Goal: Communication & Community: Answer question/provide support

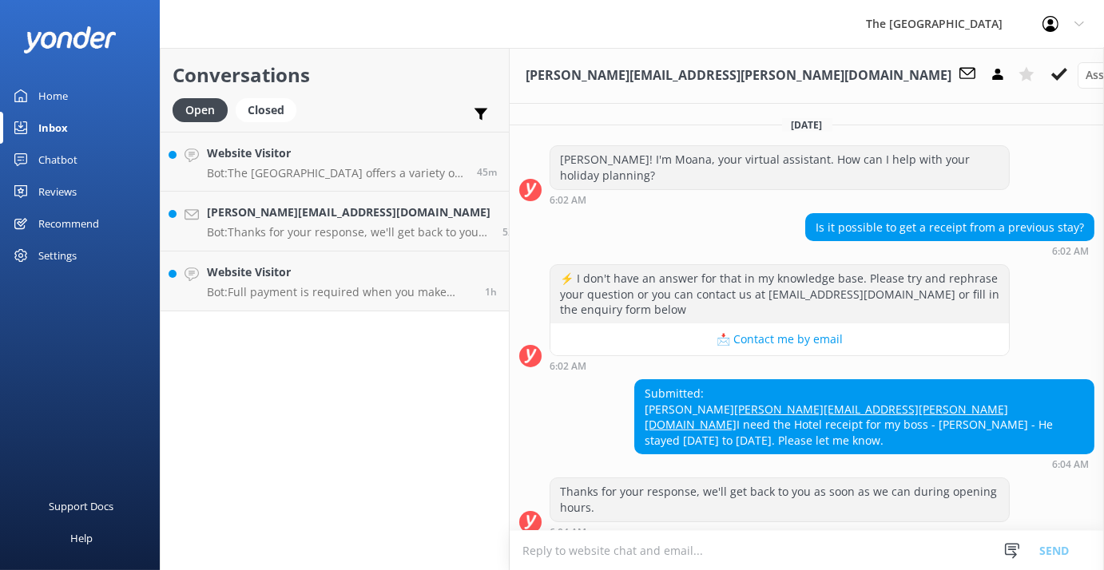
scroll to position [65, 0]
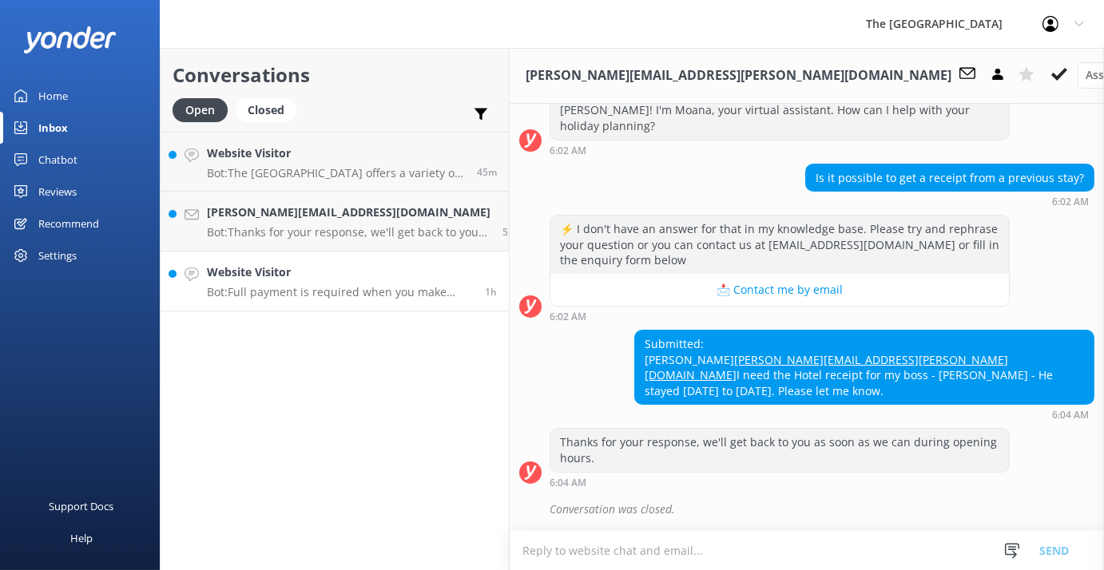
click at [226, 293] on p "Bot: Full payment is required when you make your booking. Flexi Rates allow fre…" at bounding box center [340, 292] width 266 height 14
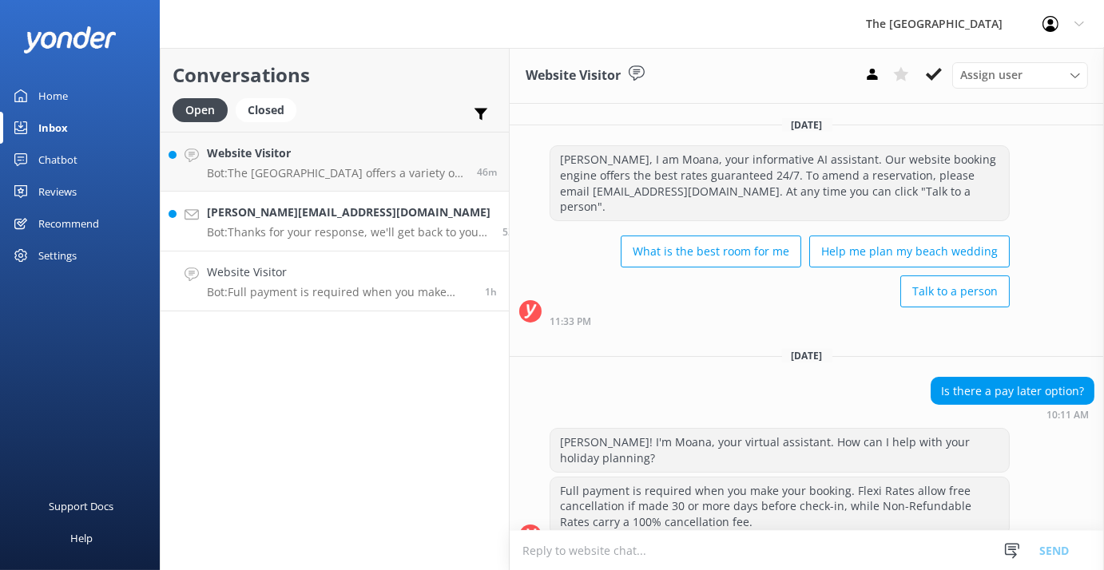
click at [233, 228] on p "Bot: Thanks for your response, we'll get back to you as soon as we can during o…" at bounding box center [349, 232] width 284 height 14
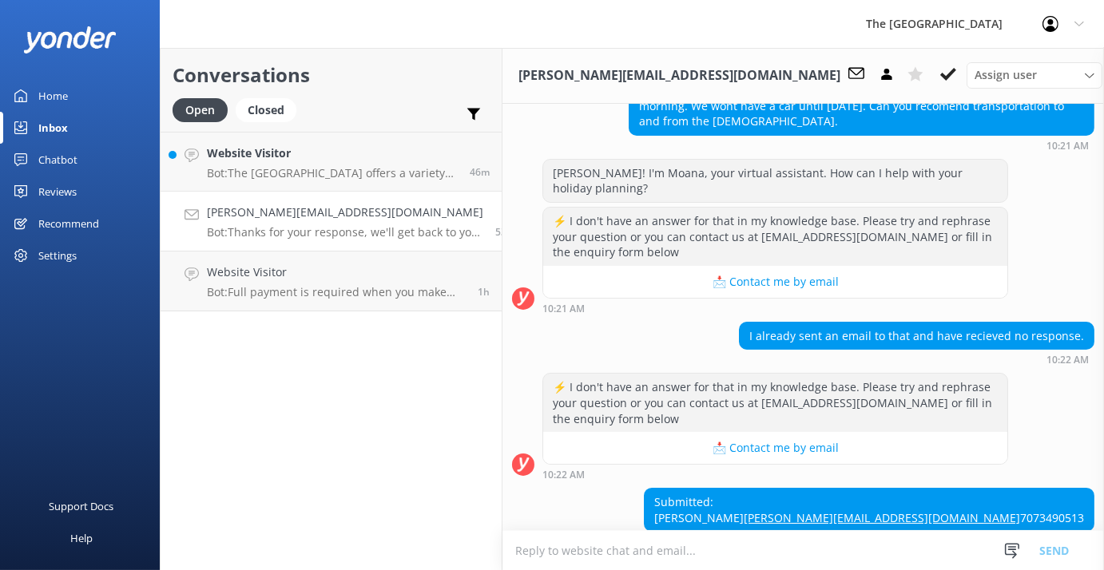
scroll to position [208, 0]
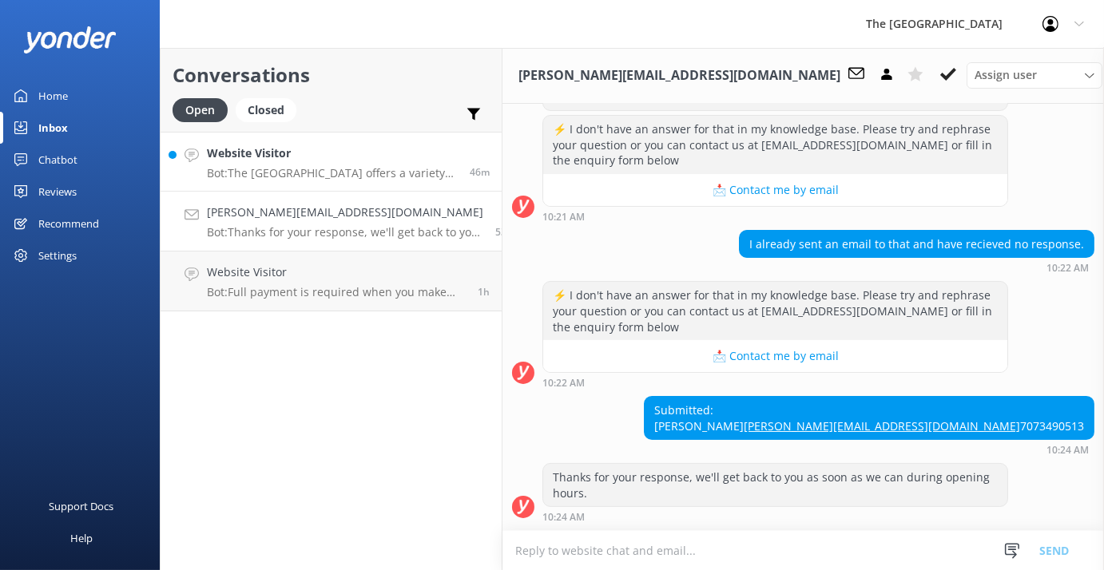
click at [238, 173] on p "Bot: [GEOGRAPHIC_DATA] offers a variety of family accommodation options suitabl…" at bounding box center [332, 173] width 251 height 14
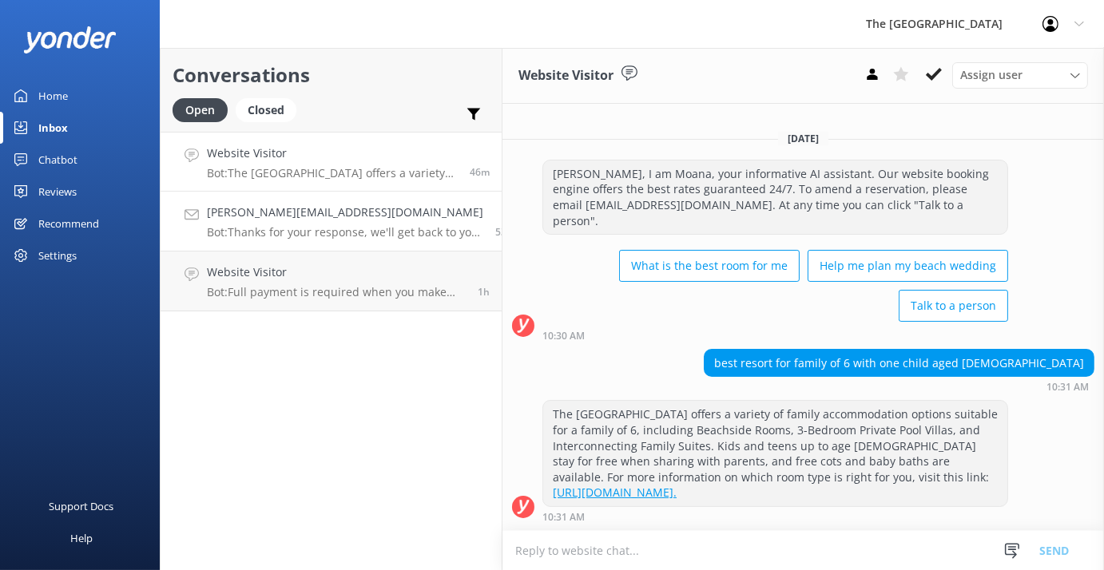
click at [244, 220] on h4 "[PERSON_NAME][EMAIL_ADDRESS][DOMAIN_NAME]" at bounding box center [345, 213] width 276 height 18
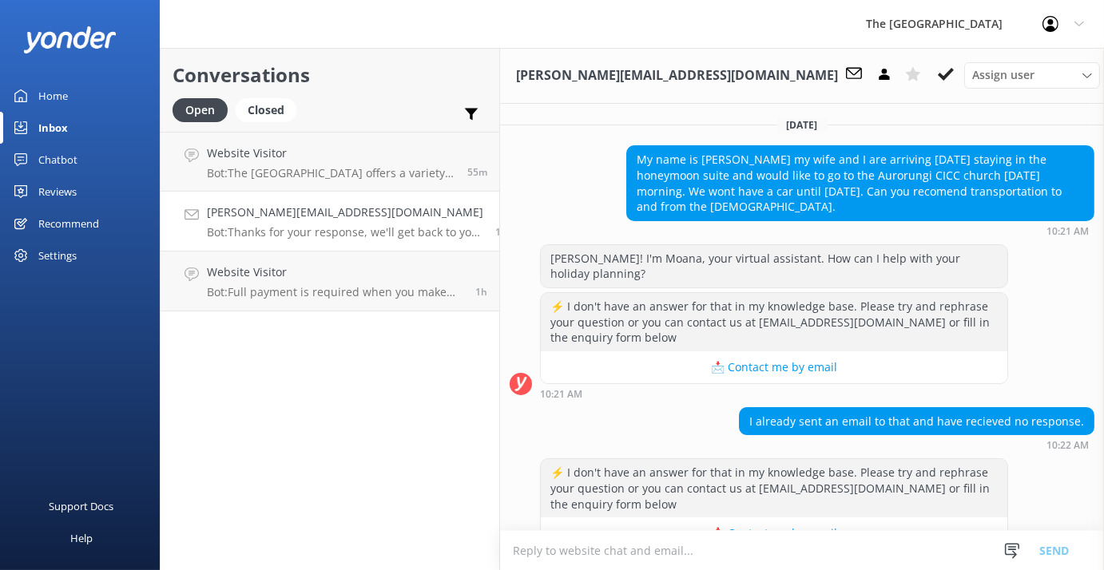
click at [554, 551] on textarea at bounding box center [802, 550] width 604 height 39
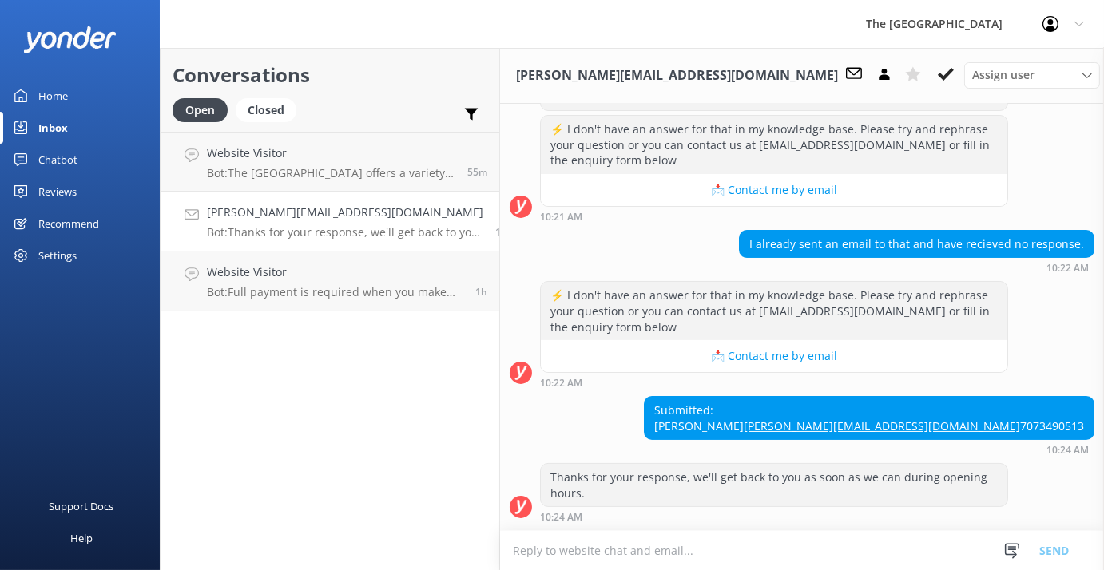
scroll to position [208, 0]
